Goal: Transaction & Acquisition: Purchase product/service

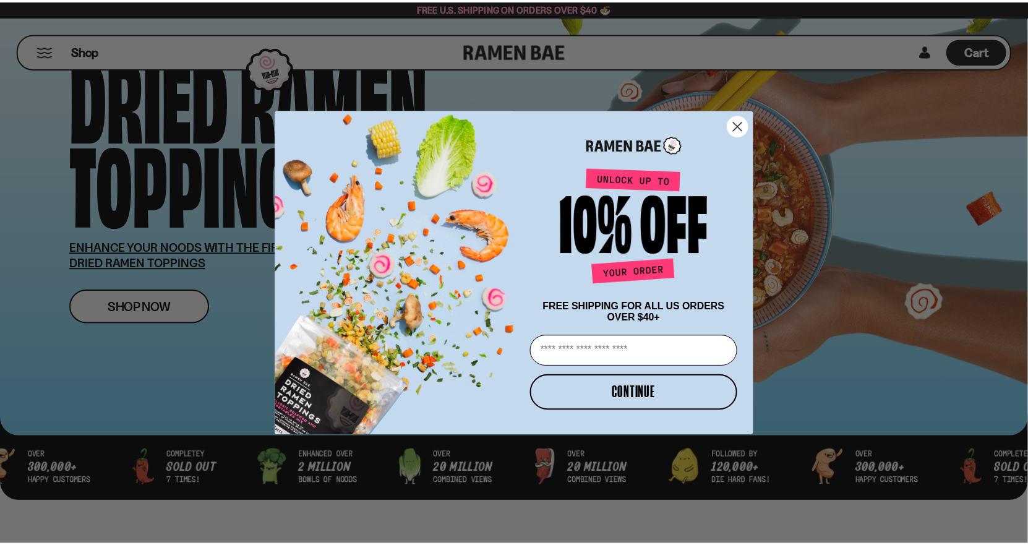
scroll to position [186, 0]
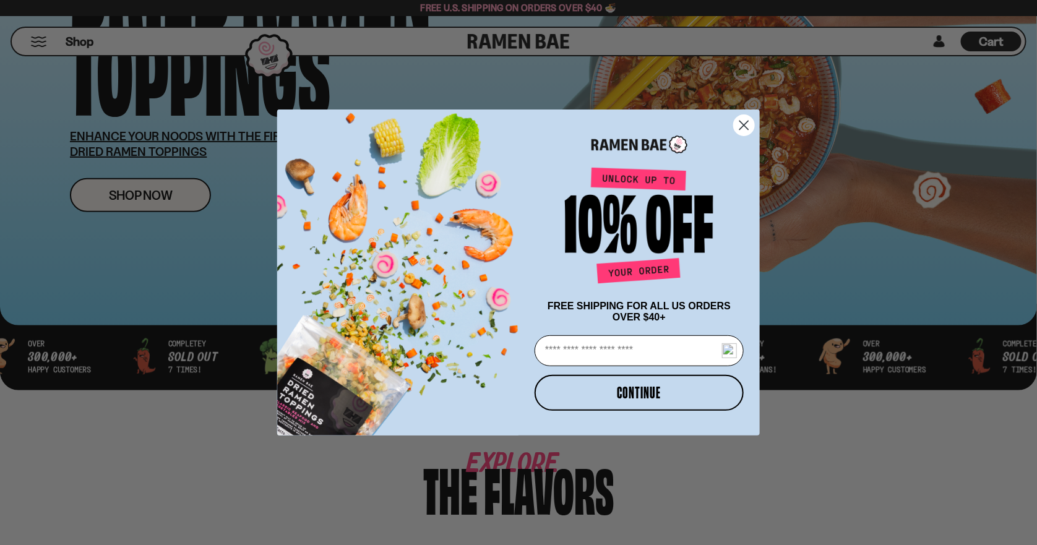
click at [739, 123] on circle "Close dialog" at bounding box center [744, 125] width 20 height 20
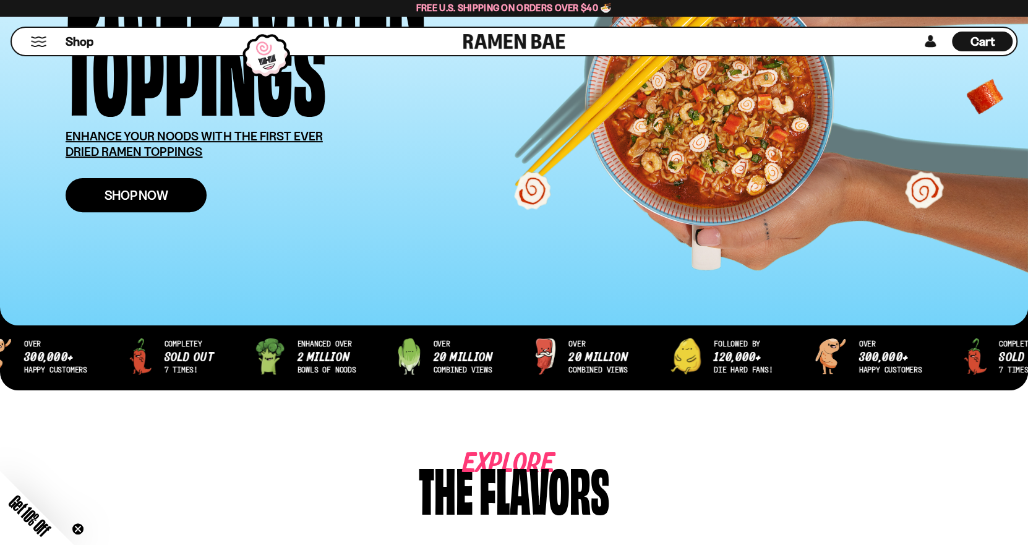
click at [121, 204] on link "Shop Now" at bounding box center [136, 195] width 141 height 34
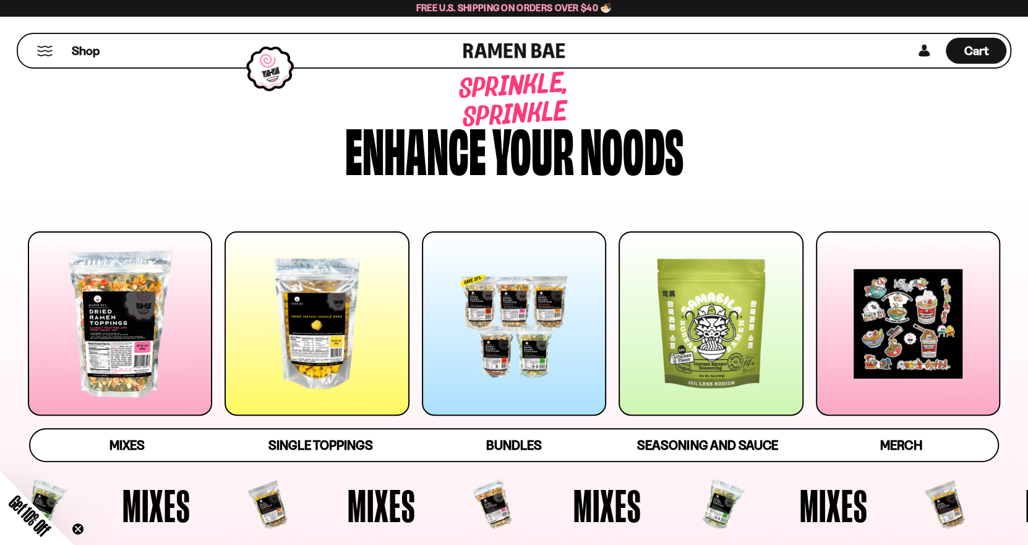
click at [902, 331] on div at bounding box center [908, 323] width 184 height 184
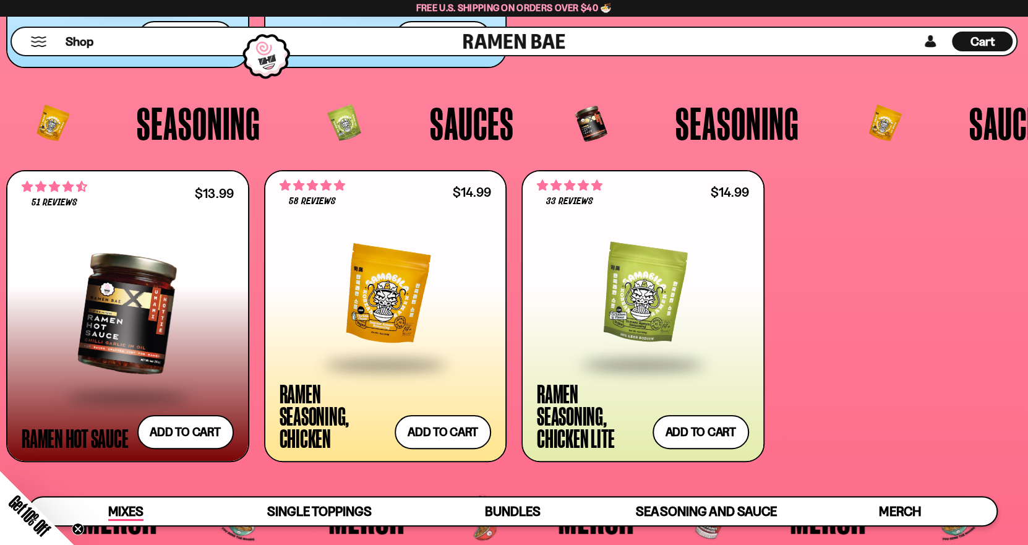
scroll to position [3096, 0]
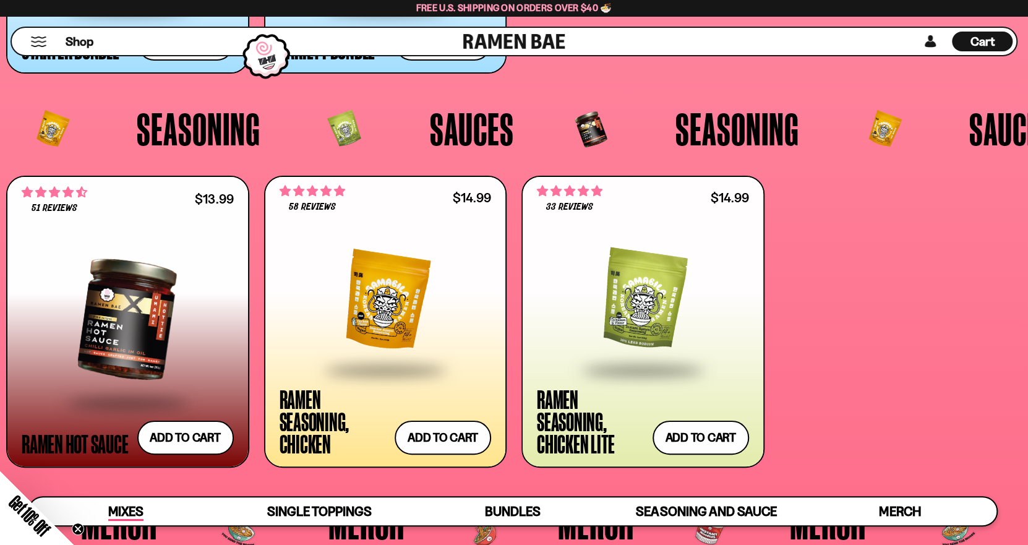
click at [142, 507] on span "Mixes" at bounding box center [125, 512] width 35 height 17
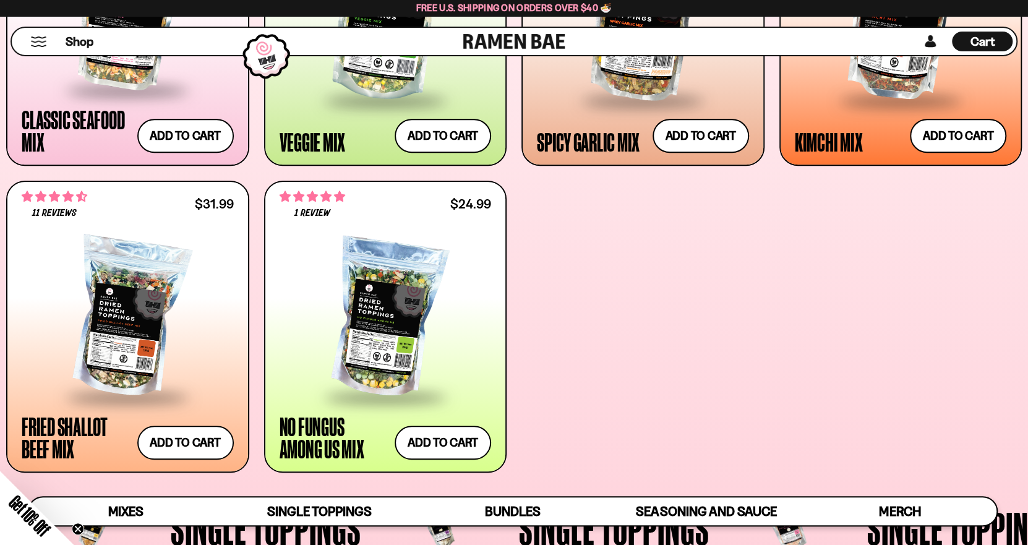
scroll to position [680, 0]
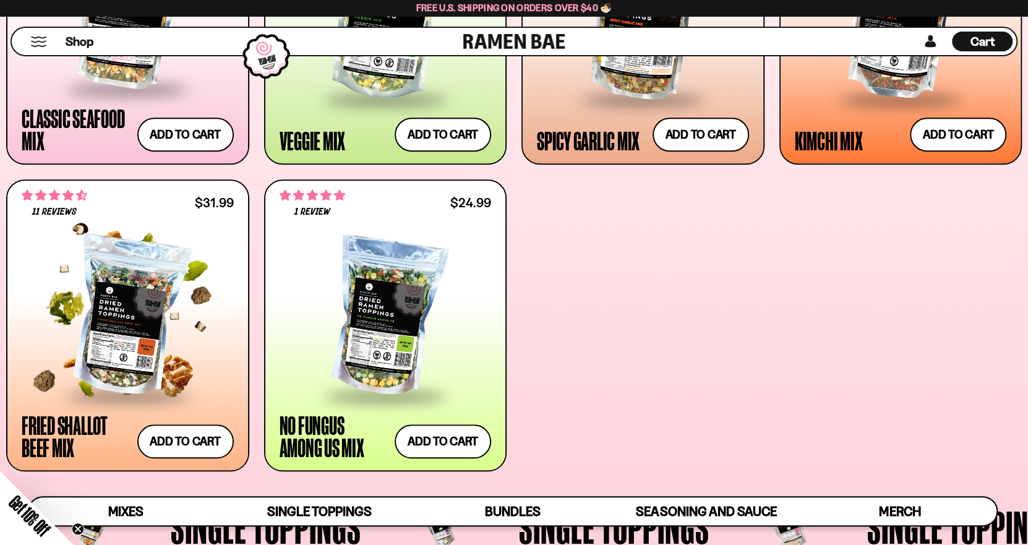
click at [155, 368] on div at bounding box center [128, 316] width 212 height 155
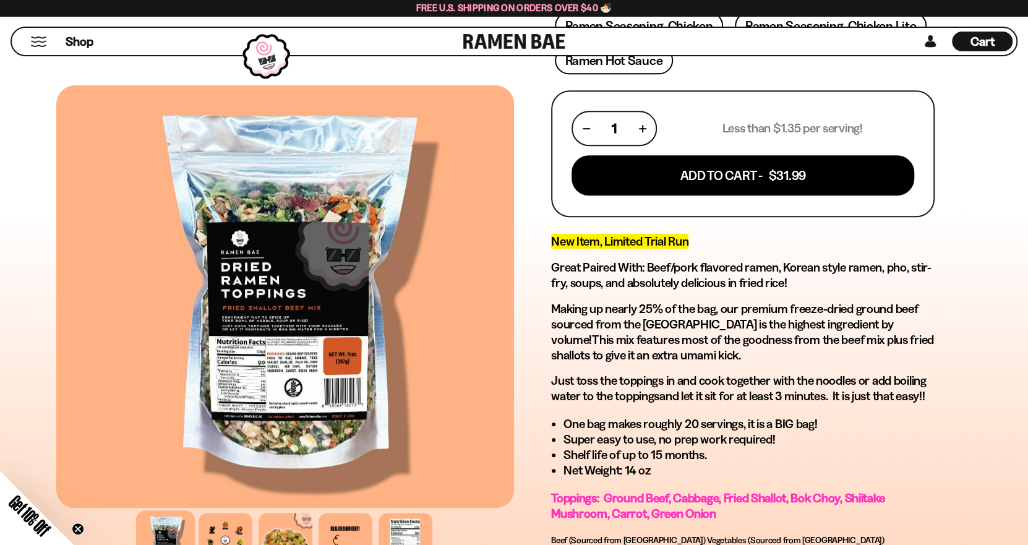
scroll to position [432, 0]
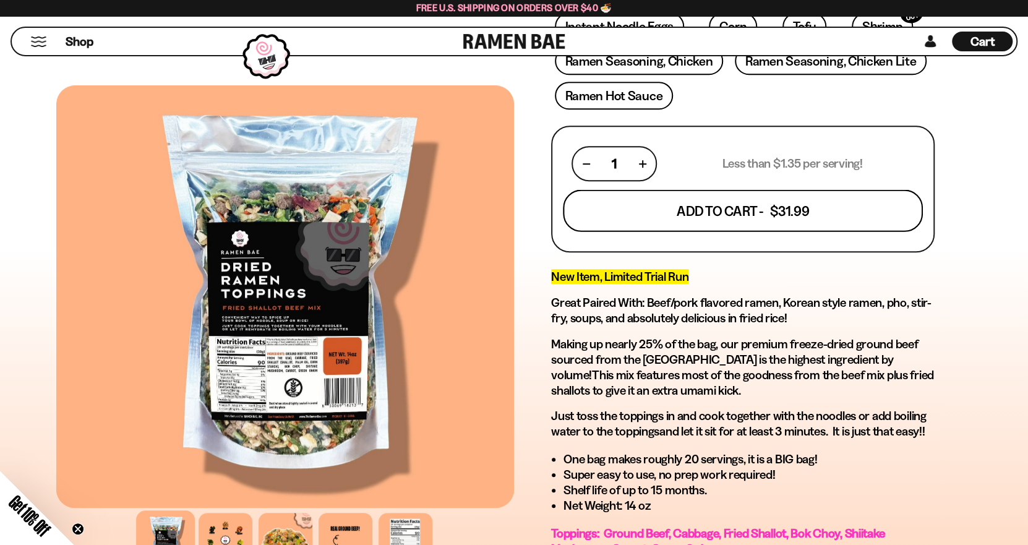
click at [785, 212] on button "Add To Cart - $31.99" at bounding box center [743, 211] width 360 height 42
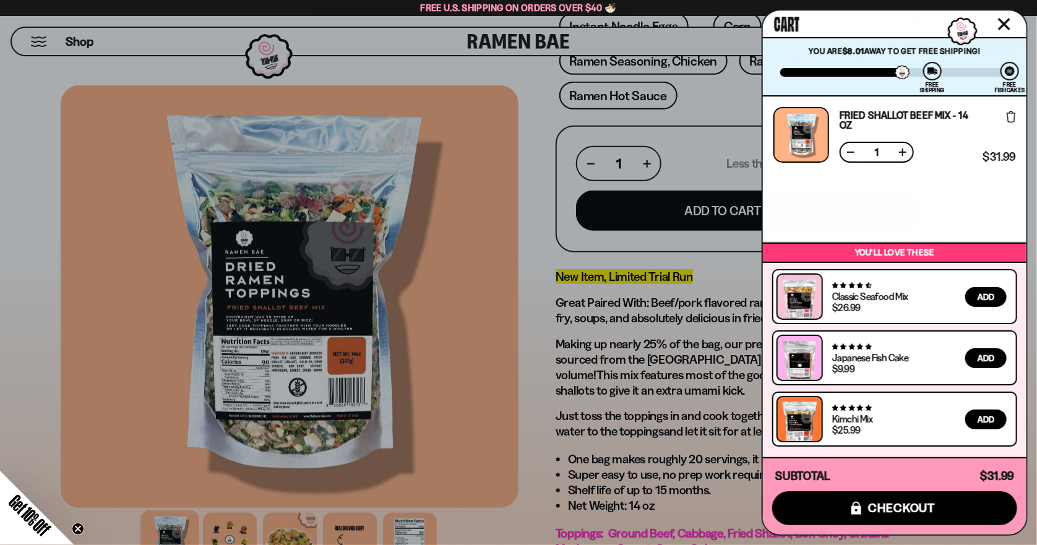
click at [609, 398] on div at bounding box center [518, 272] width 1037 height 545
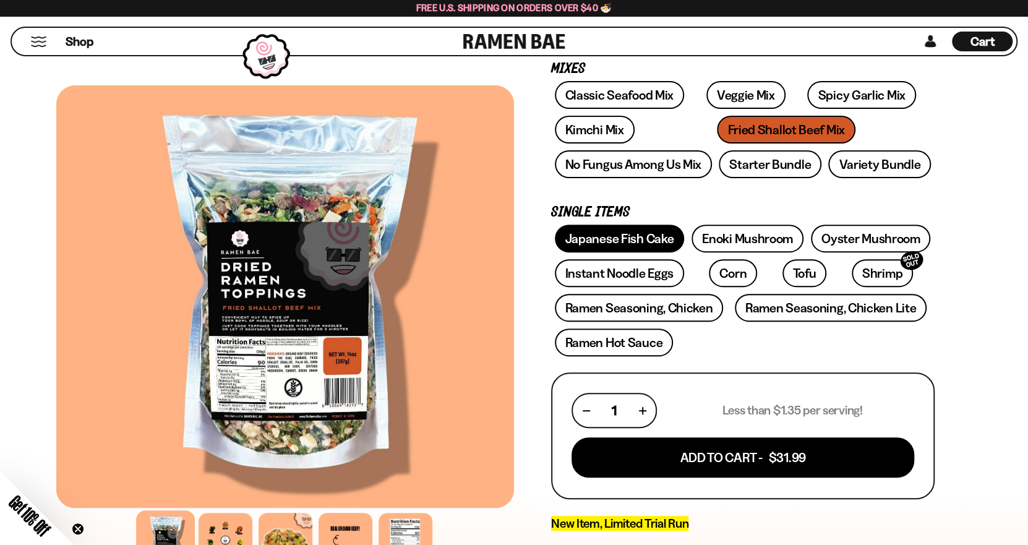
scroll to position [0, 0]
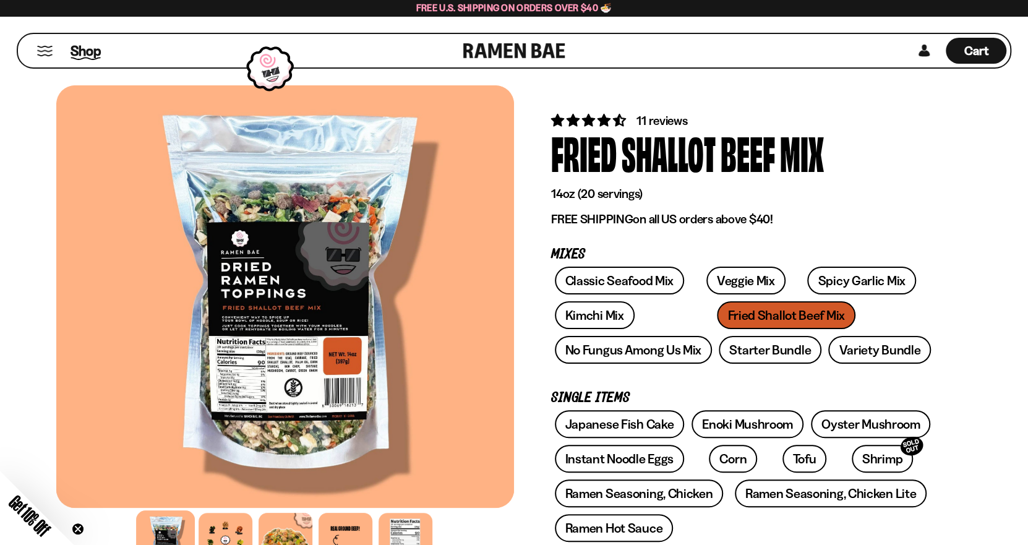
click at [77, 51] on span "Shop" at bounding box center [86, 50] width 30 height 19
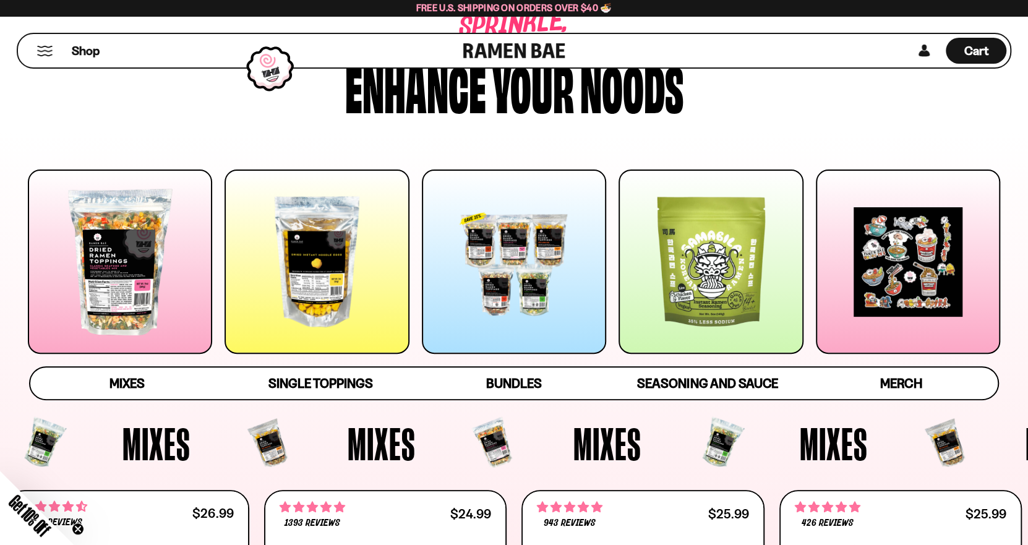
click at [358, 274] on div at bounding box center [317, 262] width 184 height 184
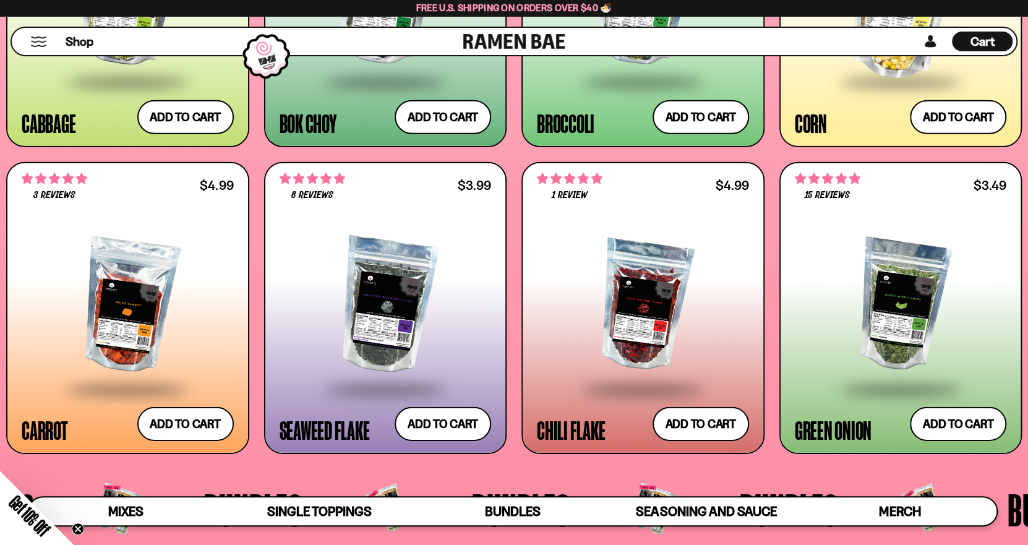
scroll to position [2354, 0]
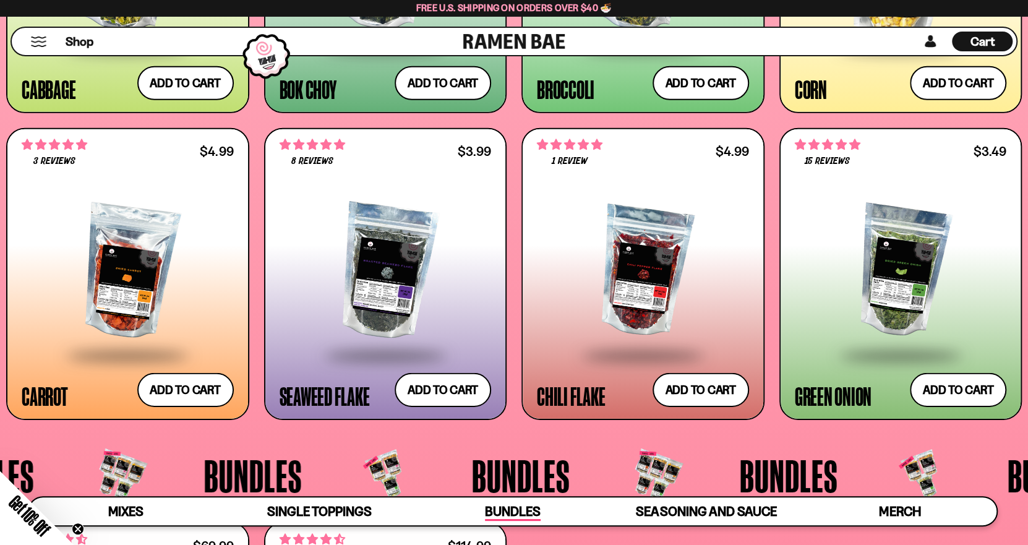
click at [518, 504] on span "Bundles" at bounding box center [513, 512] width 56 height 17
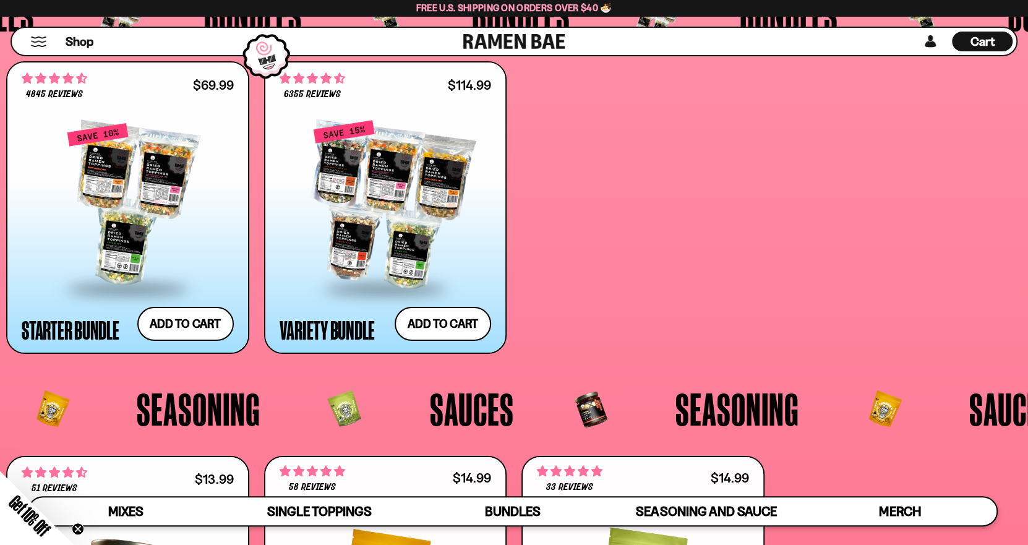
scroll to position [2801, 0]
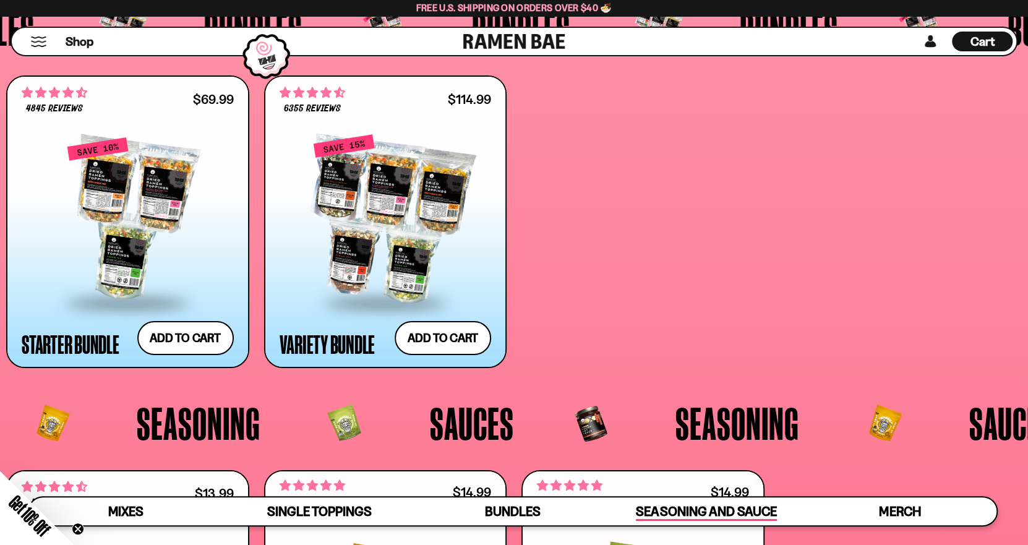
click at [681, 510] on span "Seasoning and Sauce" at bounding box center [706, 512] width 140 height 17
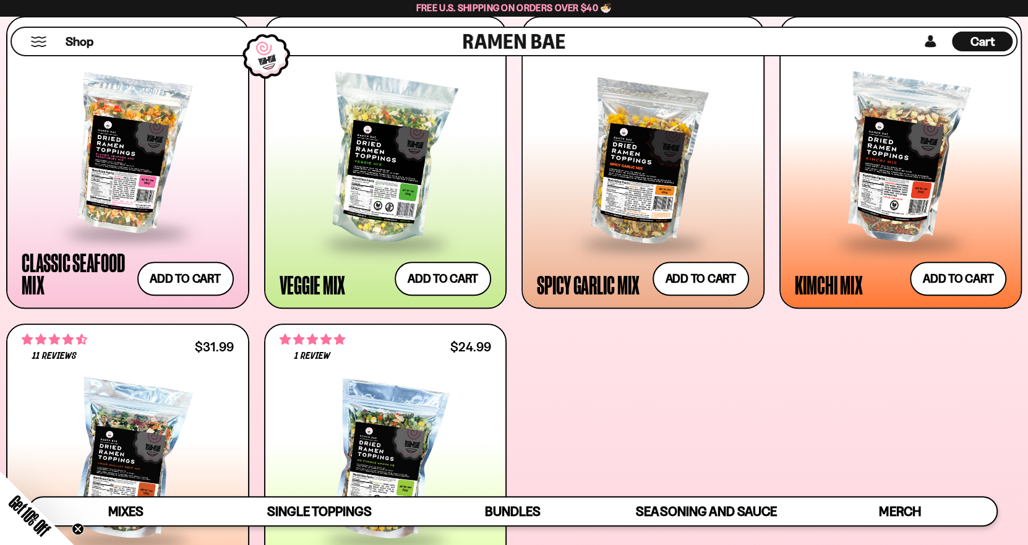
scroll to position [350, 0]
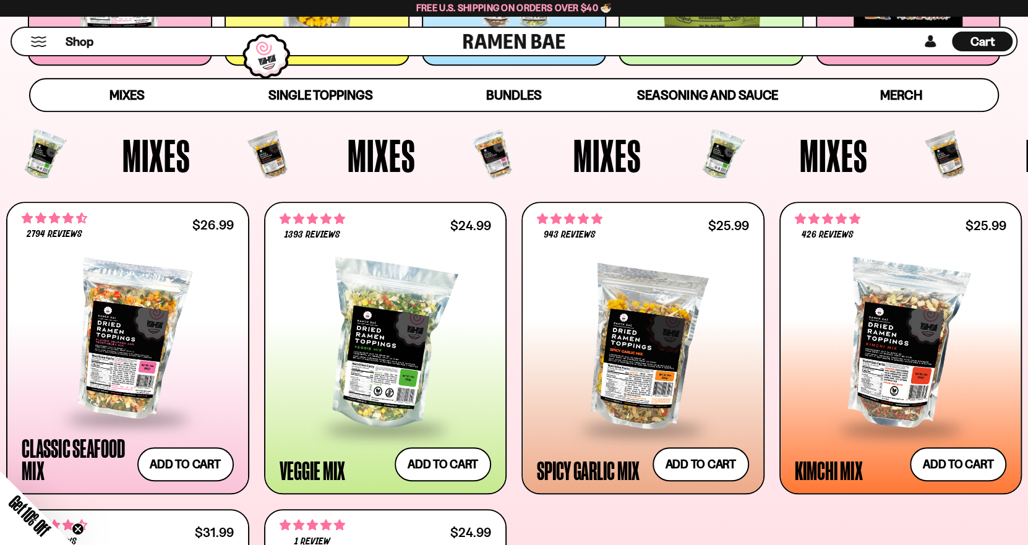
click at [996, 23] on div "Shop Cart D0381C2F-513E-4F90-8A41-6F0A75DCBAAA" at bounding box center [514, 41] width 1028 height 51
click at [991, 40] on span "Cart" at bounding box center [983, 41] width 24 height 15
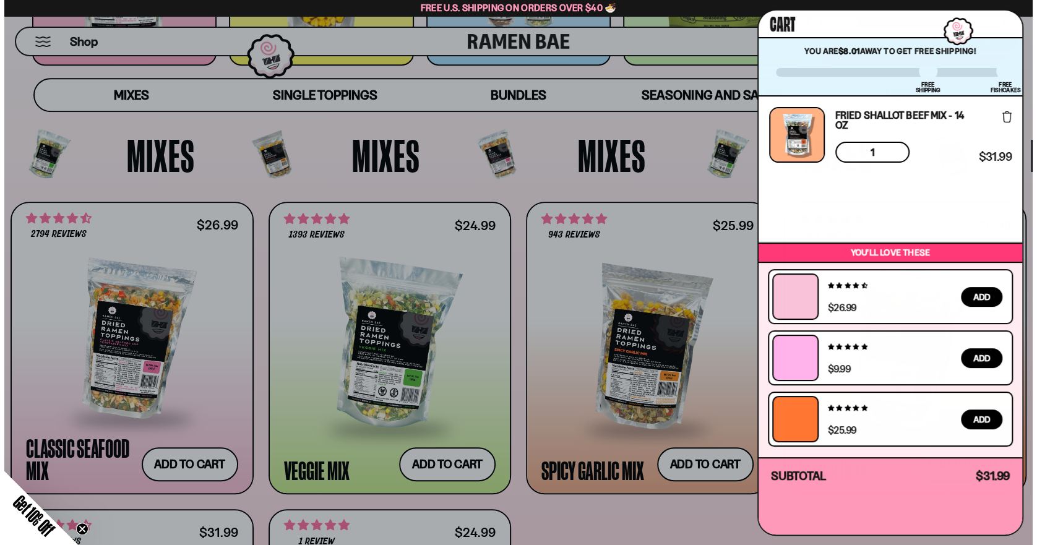
scroll to position [351, 0]
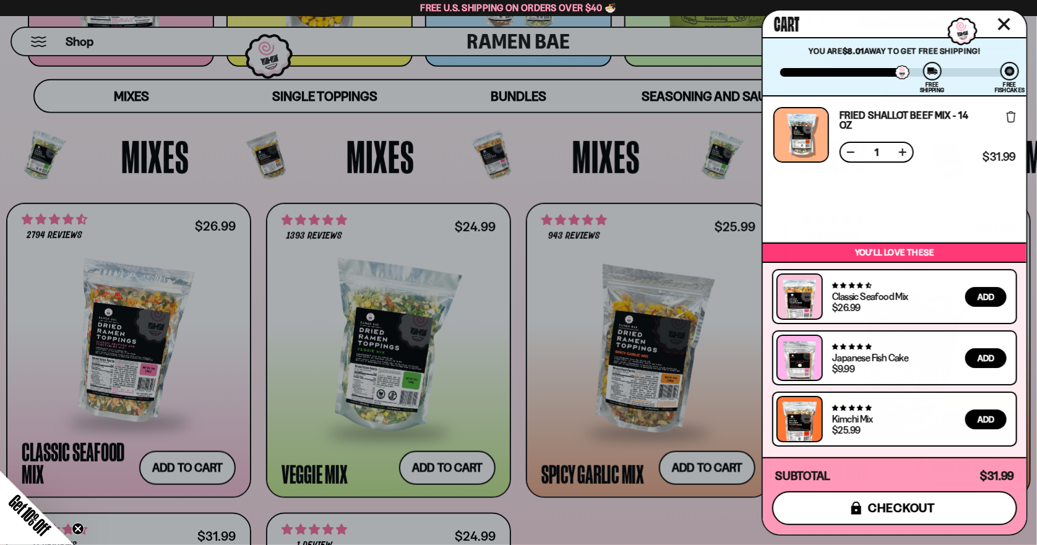
click at [900, 517] on button "icons8-lock checkout" at bounding box center [894, 508] width 245 height 34
